Goal: Navigation & Orientation: Find specific page/section

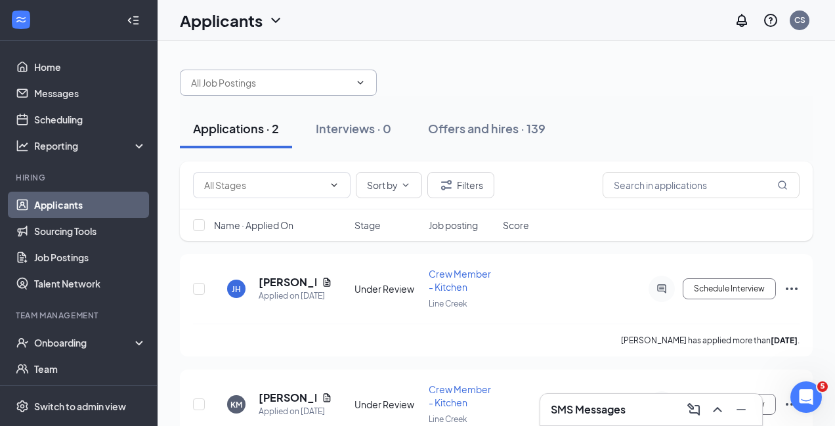
click at [322, 91] on span at bounding box center [278, 83] width 197 height 26
click at [285, 77] on input "text" at bounding box center [270, 82] width 159 height 14
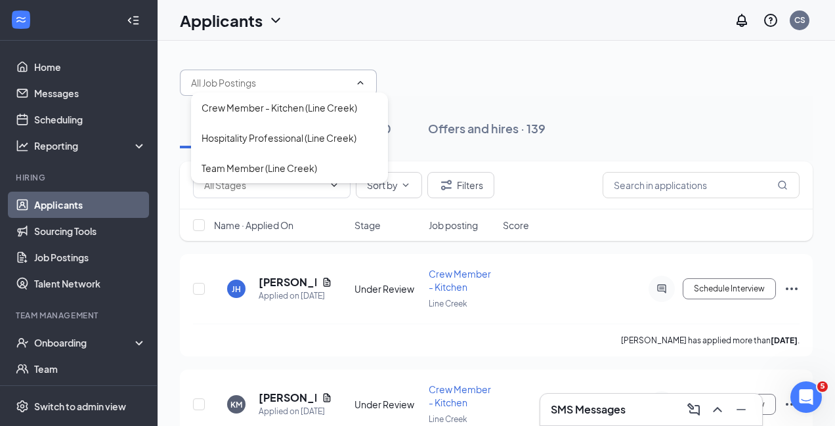
click at [287, 79] on input "text" at bounding box center [270, 82] width 159 height 14
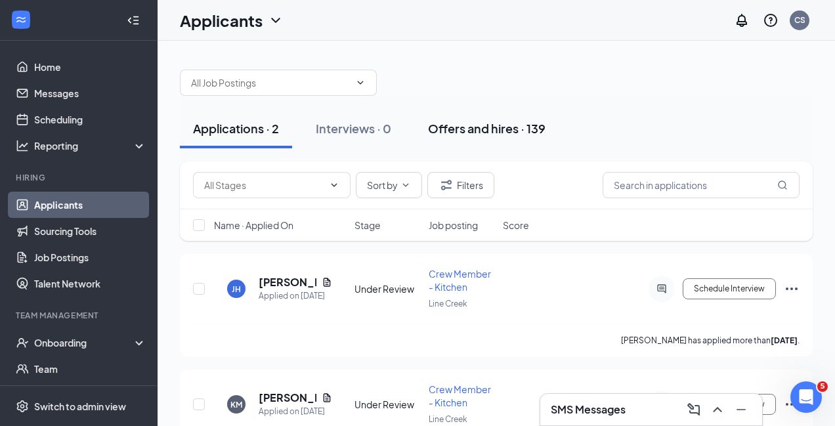
click at [490, 138] on button "Offers and hires · 139" at bounding box center [487, 128] width 144 height 39
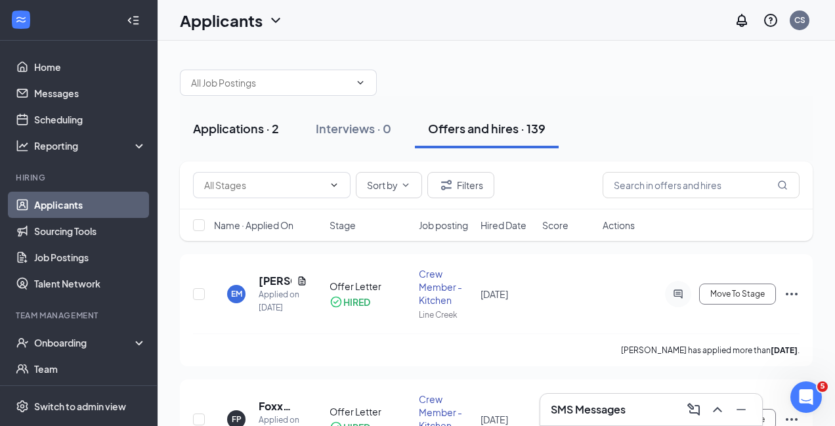
click at [267, 138] on button "Applications · 2" at bounding box center [236, 128] width 112 height 39
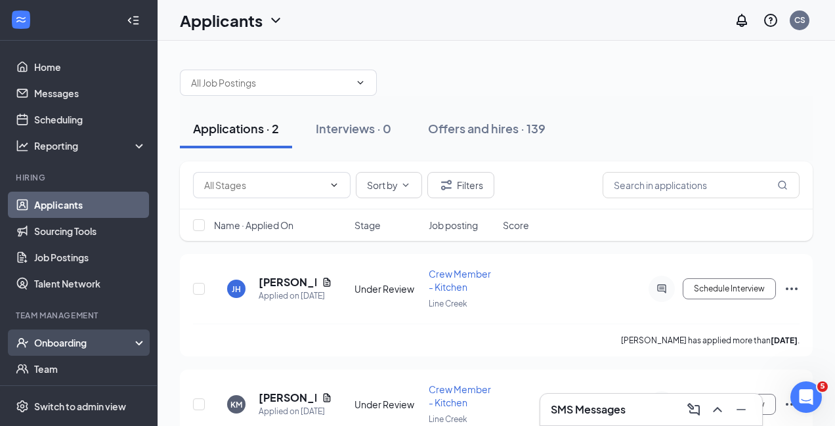
click at [86, 347] on div "Onboarding" at bounding box center [84, 342] width 101 height 13
click at [83, 366] on link "Overview" at bounding box center [90, 369] width 112 height 26
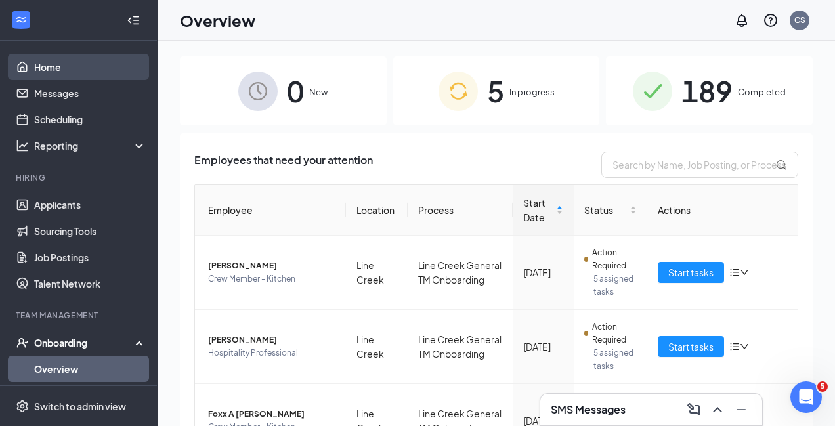
click at [63, 65] on link "Home" at bounding box center [90, 67] width 112 height 26
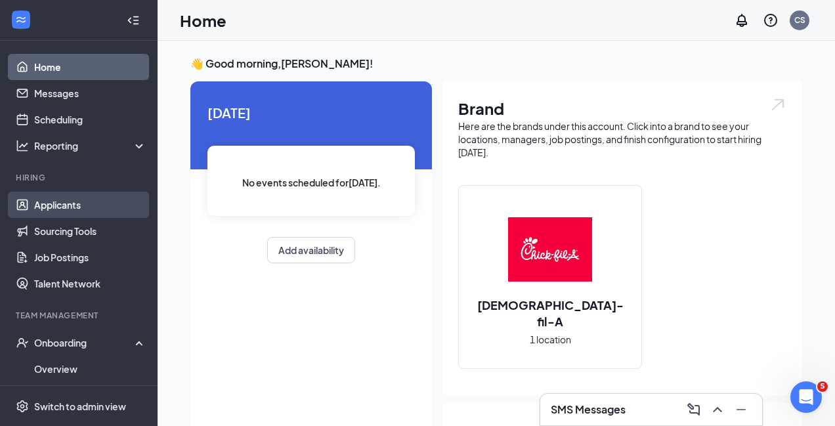
click at [67, 204] on link "Applicants" at bounding box center [90, 205] width 112 height 26
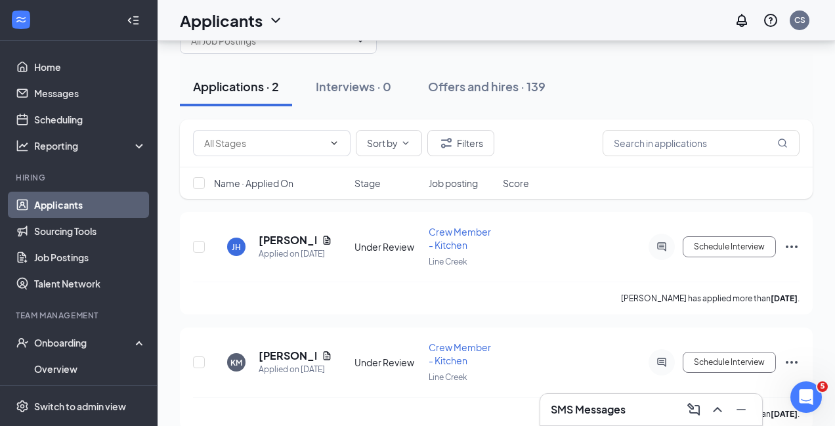
scroll to position [60, 0]
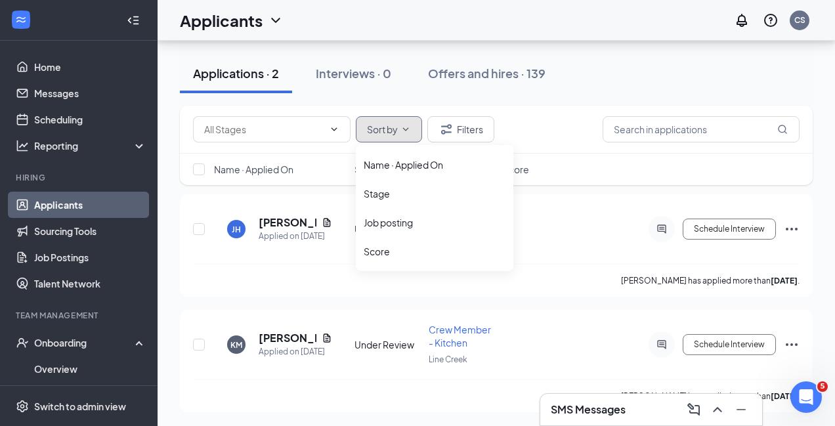
click at [378, 128] on span "Sort by" at bounding box center [382, 129] width 31 height 9
click at [378, 127] on span "Sort by" at bounding box center [382, 129] width 31 height 9
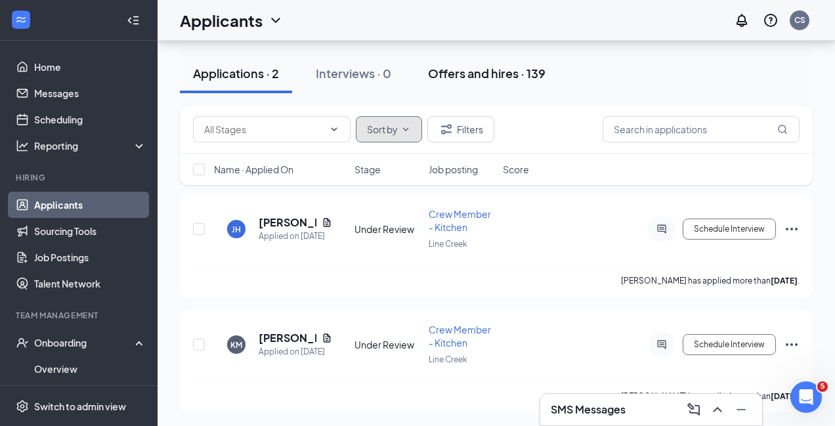
scroll to position [0, 0]
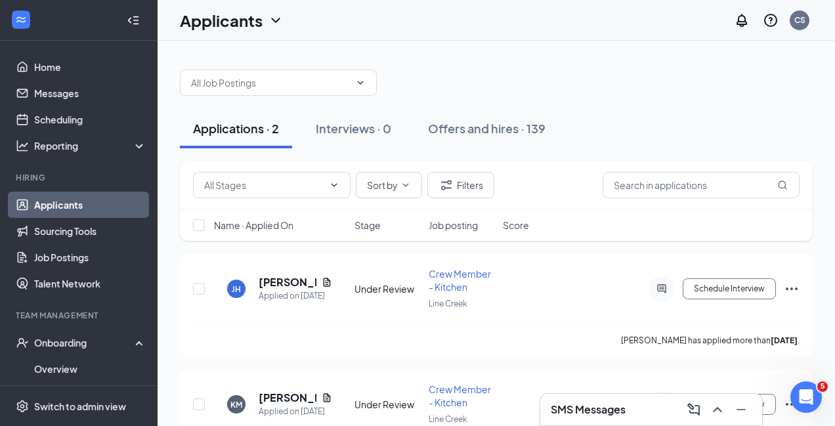
click at [259, 19] on h1 "Applicants" at bounding box center [221, 20] width 83 height 22
click at [282, 19] on icon "ChevronDown" at bounding box center [276, 20] width 16 height 16
click at [259, 89] on link "Archived applicants" at bounding box center [259, 85] width 142 height 13
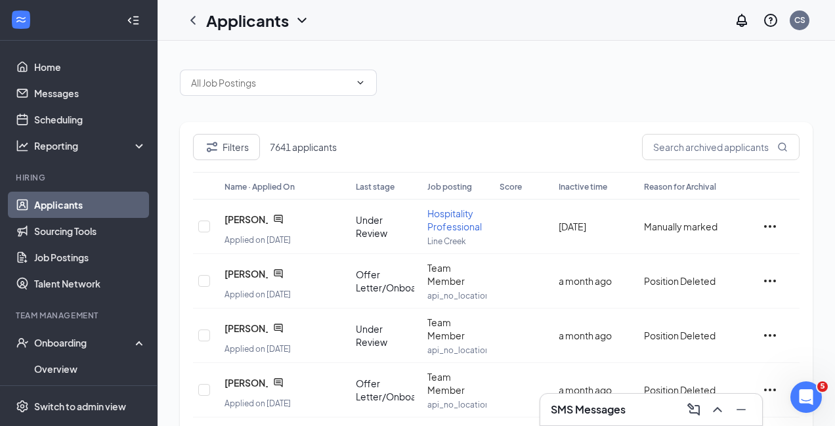
click at [297, 18] on icon "ChevronDown" at bounding box center [301, 20] width 9 height 5
click at [287, 60] on link "Applicants" at bounding box center [285, 57] width 142 height 13
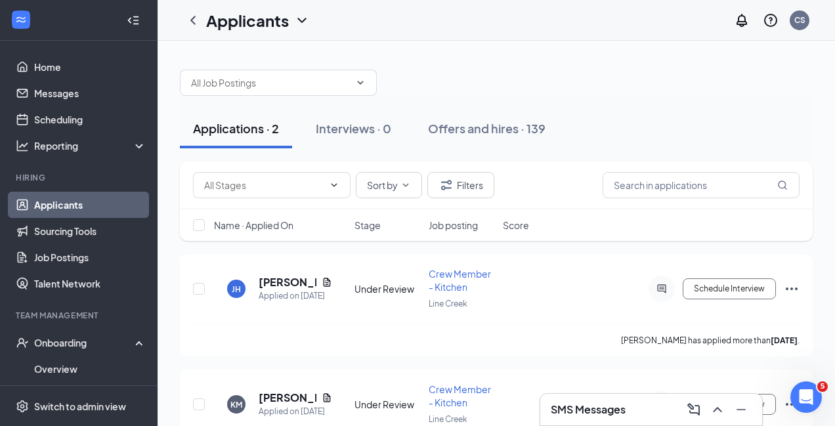
scroll to position [60, 0]
